Goal: Task Accomplishment & Management: Manage account settings

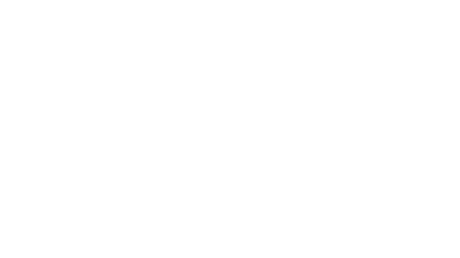
click at [297, 130] on div at bounding box center [230, 129] width 460 height 258
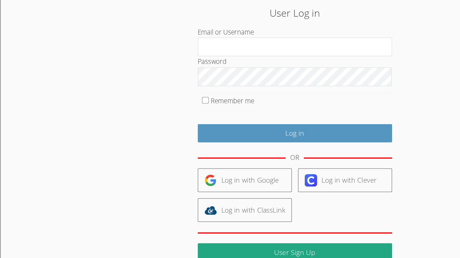
click at [273, 37] on h2 "User Log in" at bounding box center [230, 33] width 248 height 12
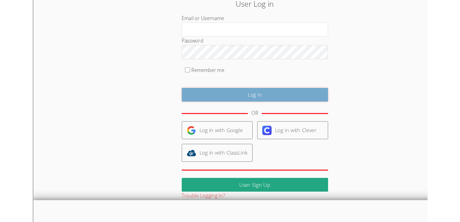
scroll to position [4, 0]
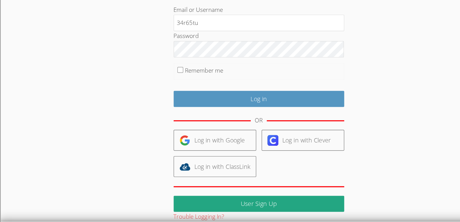
type input "34r65tu6"
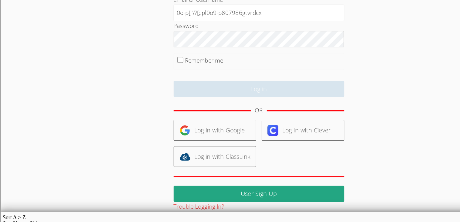
scroll to position [18, 0]
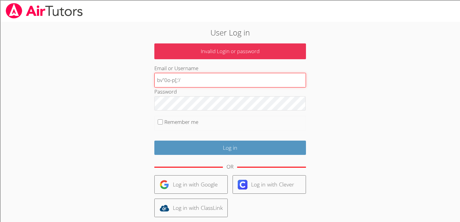
click at [154, 140] on input "Log in" at bounding box center [230, 147] width 152 height 14
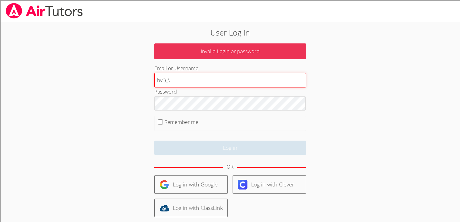
type input "bv")_\"
